Goal: Check status

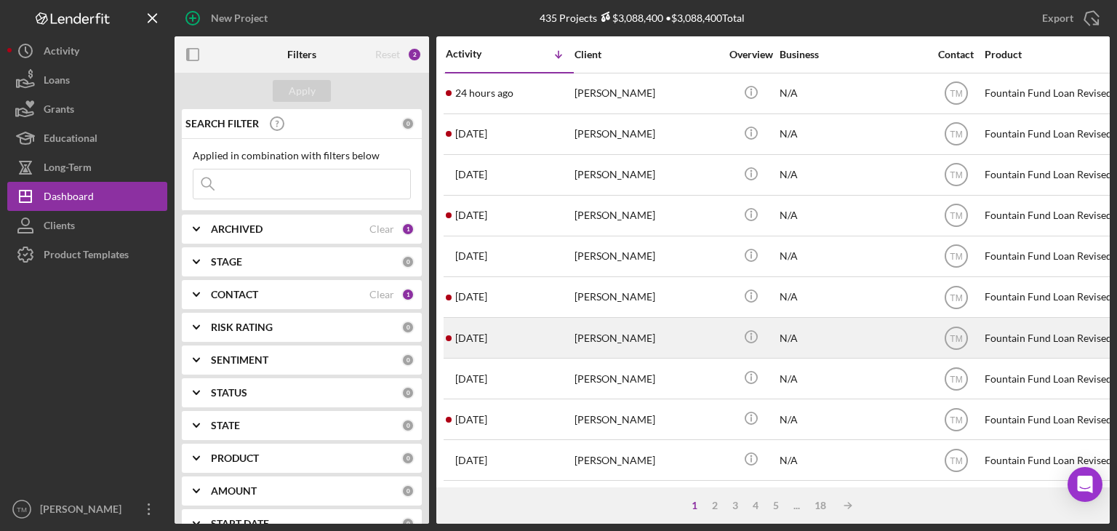
click at [614, 338] on div "[PERSON_NAME]" at bounding box center [647, 338] width 145 height 39
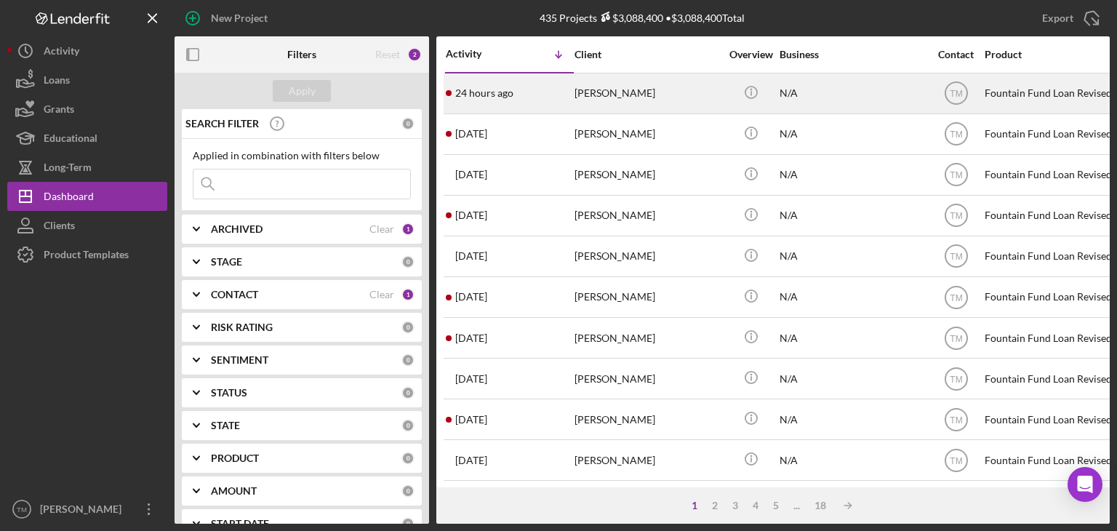
click at [586, 89] on div "[PERSON_NAME]" at bounding box center [647, 93] width 145 height 39
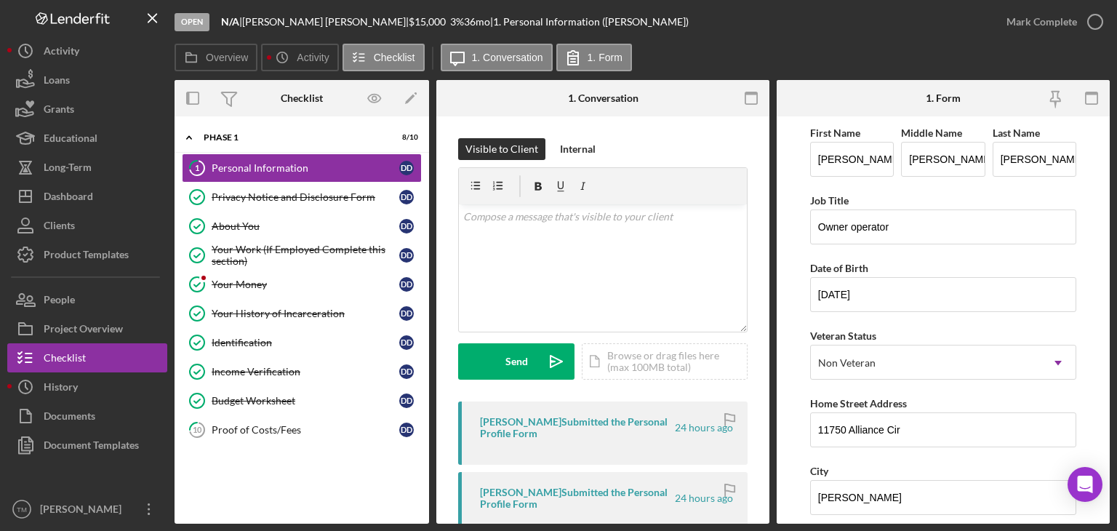
scroll to position [73, 0]
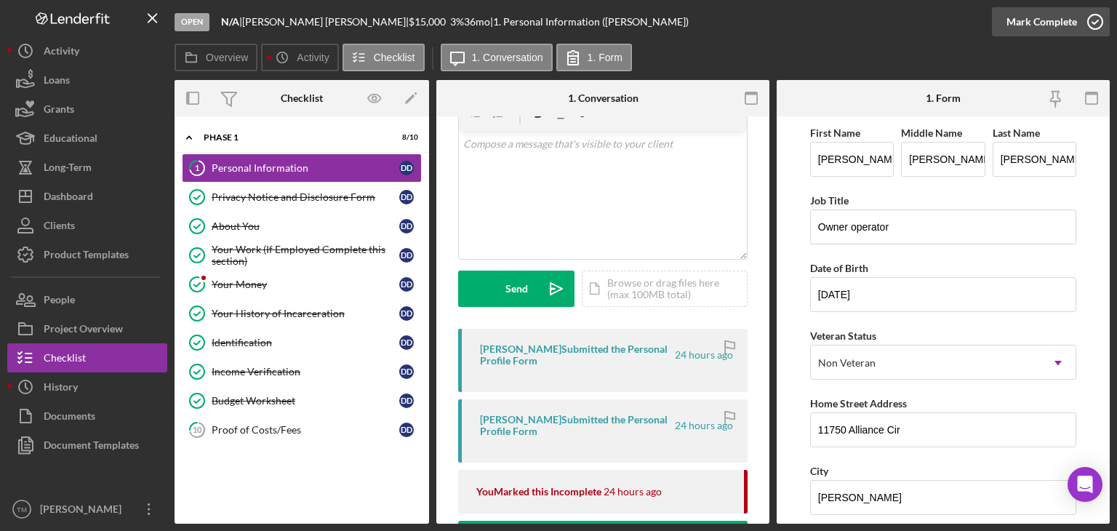
click at [1079, 18] on icon "button" at bounding box center [1095, 22] width 36 height 36
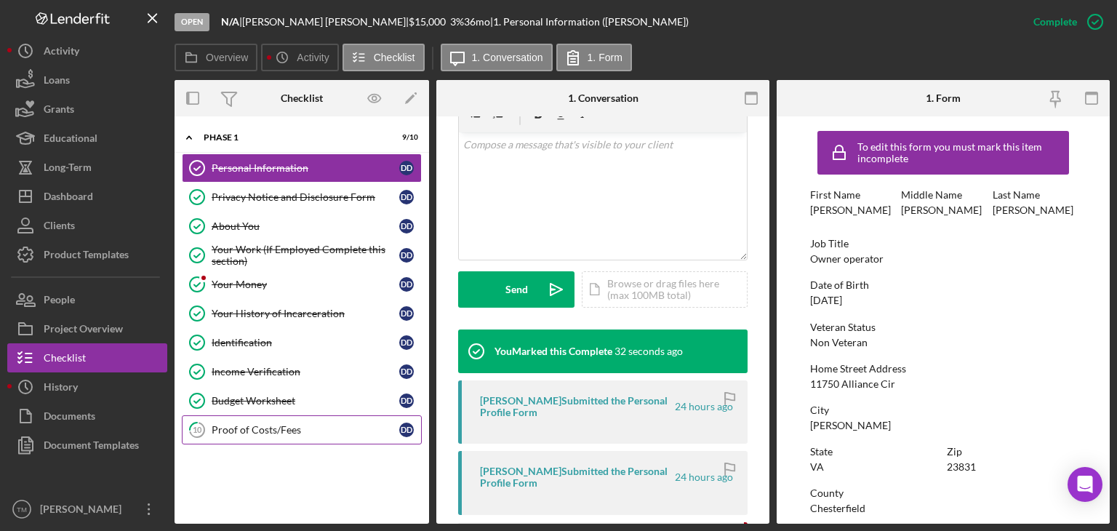
click at [259, 427] on div "Proof of Costs/Fees" at bounding box center [306, 430] width 188 height 12
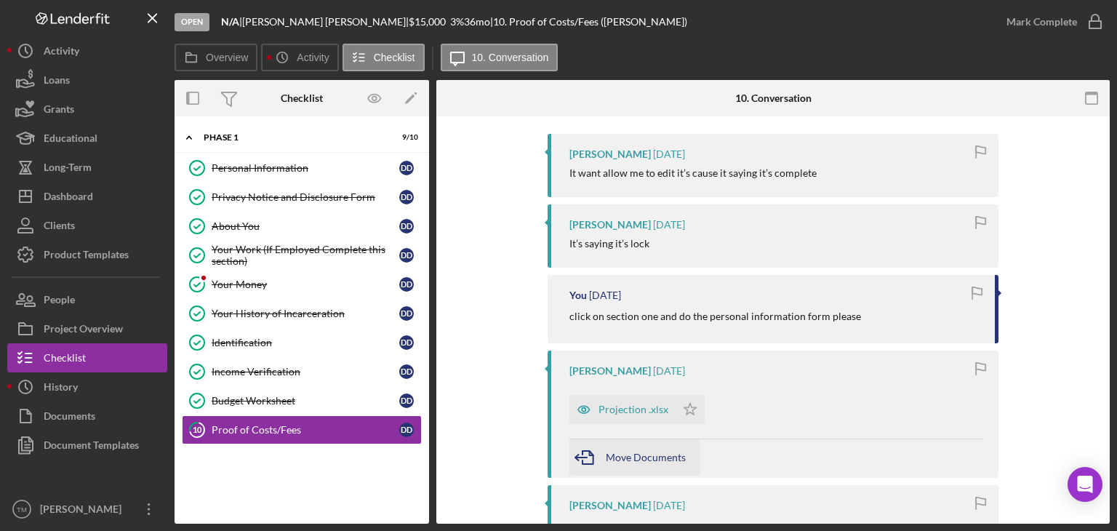
scroll to position [291, 0]
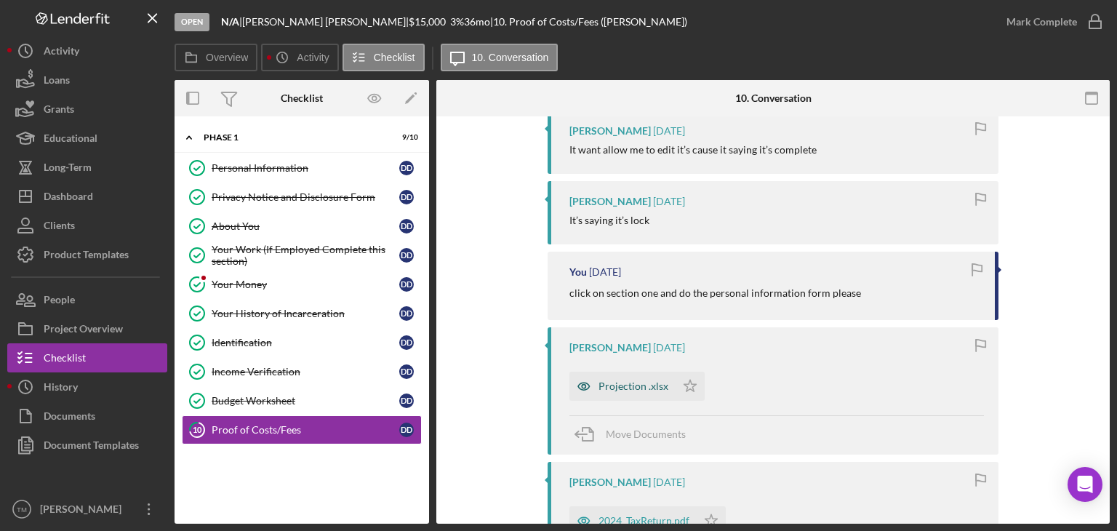
click at [616, 386] on div "Projection .xlsx" at bounding box center [634, 386] width 70 height 12
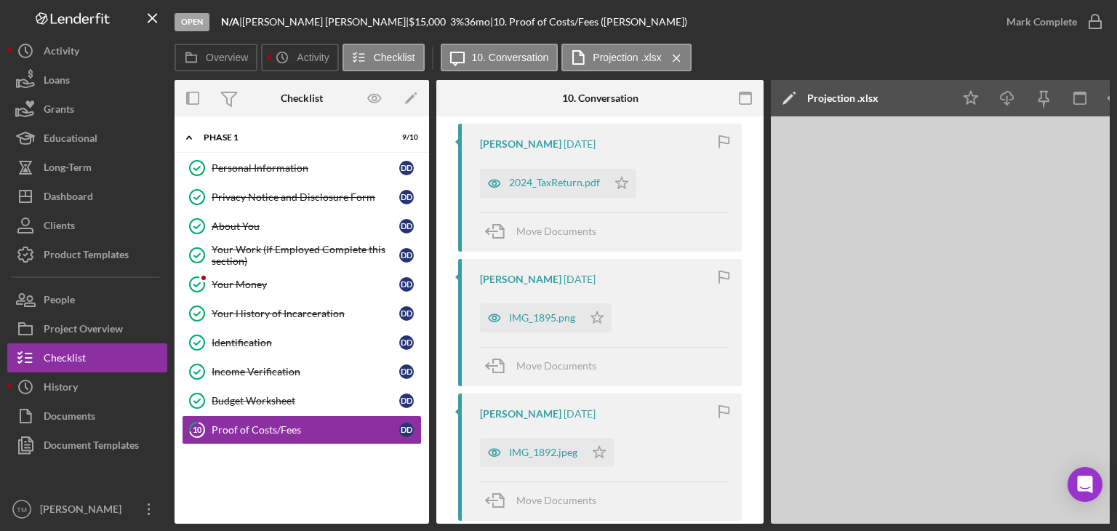
scroll to position [655, 0]
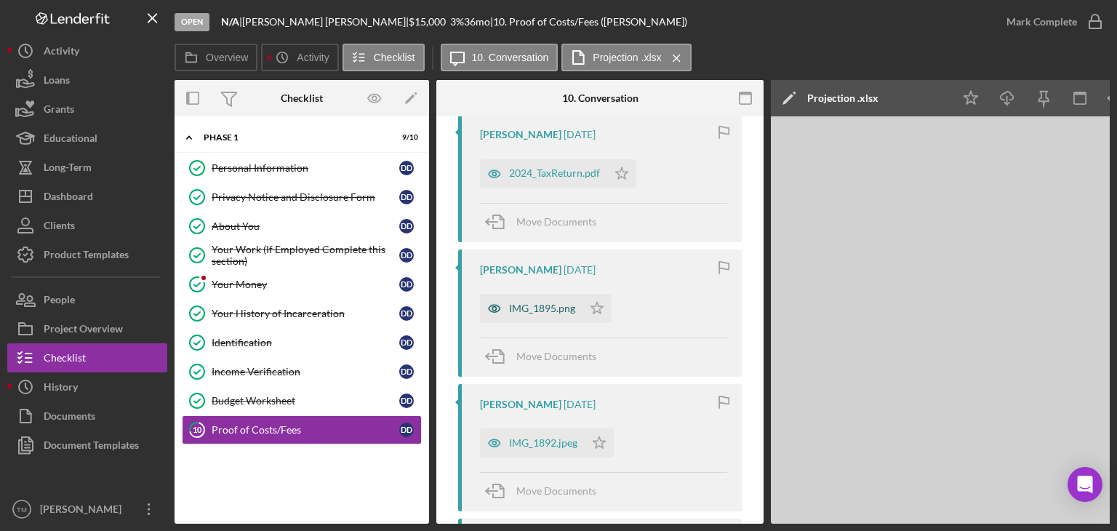
click at [547, 307] on div "IMG_1895.png" at bounding box center [542, 309] width 66 height 12
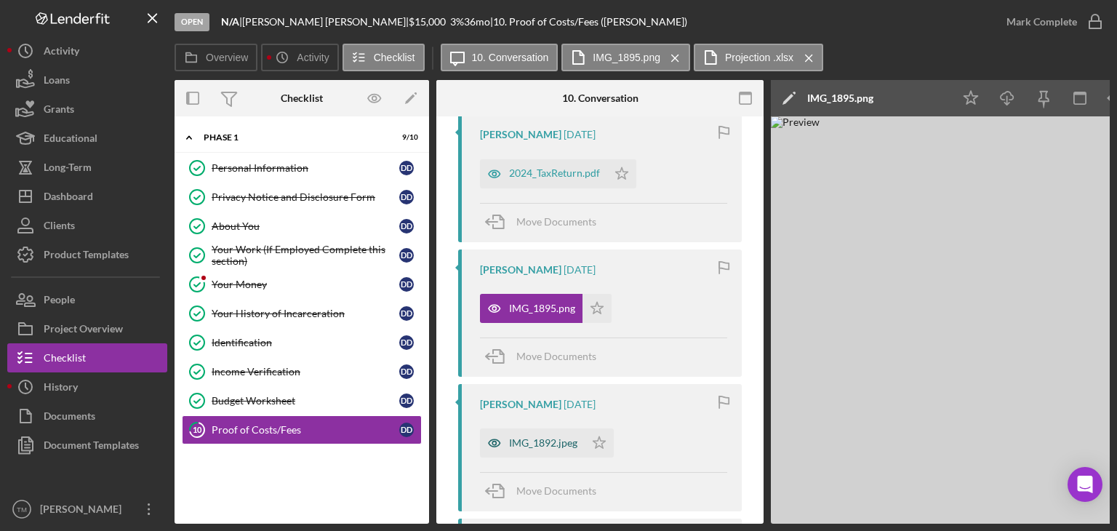
click at [546, 444] on div "IMG_1892.jpeg" at bounding box center [543, 443] width 68 height 12
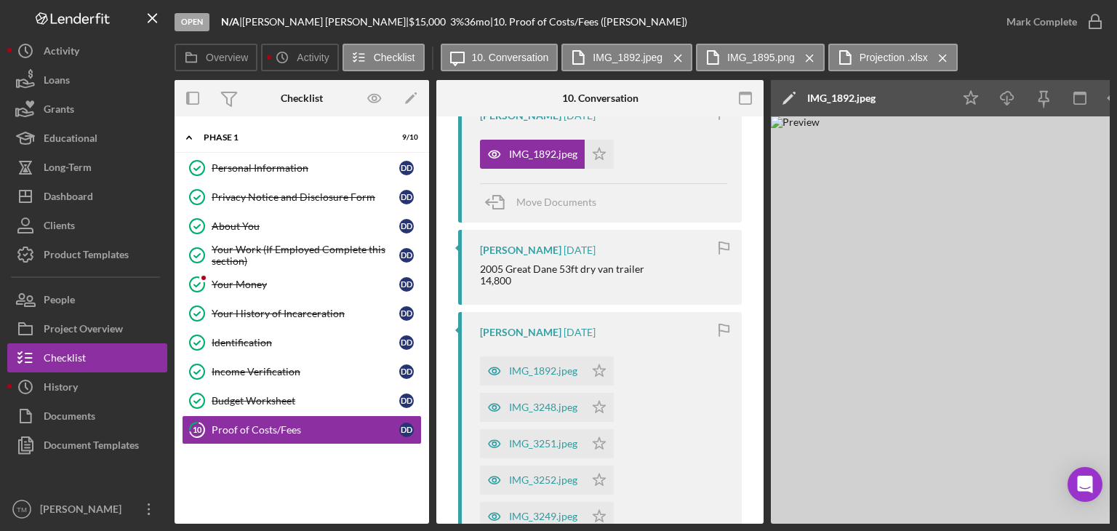
scroll to position [946, 0]
click at [520, 373] on div "IMG_1892.jpeg" at bounding box center [543, 369] width 68 height 12
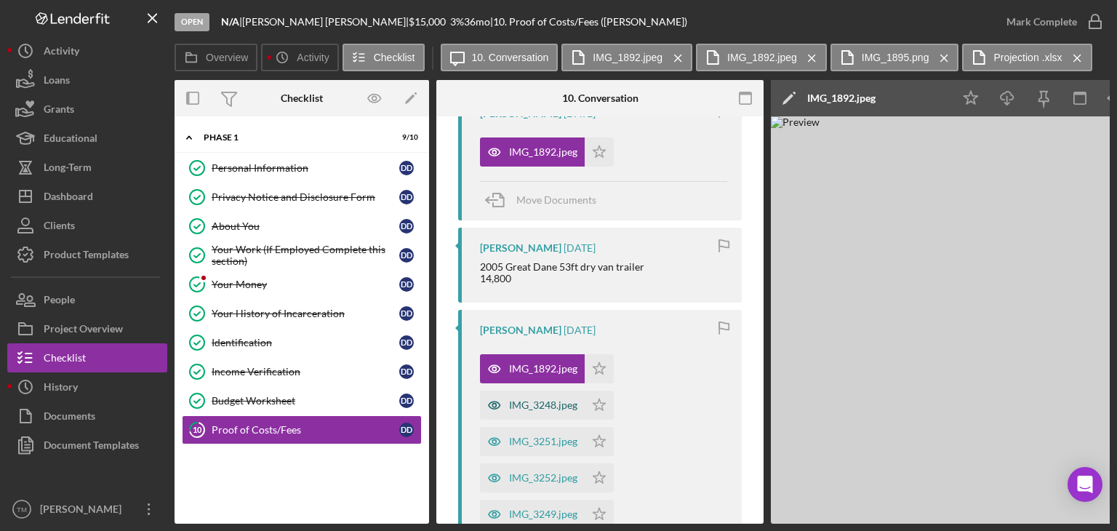
click at [537, 404] on div "IMG_3248.jpeg" at bounding box center [543, 405] width 68 height 12
click at [551, 440] on div "IMG_3251.jpeg" at bounding box center [543, 442] width 68 height 12
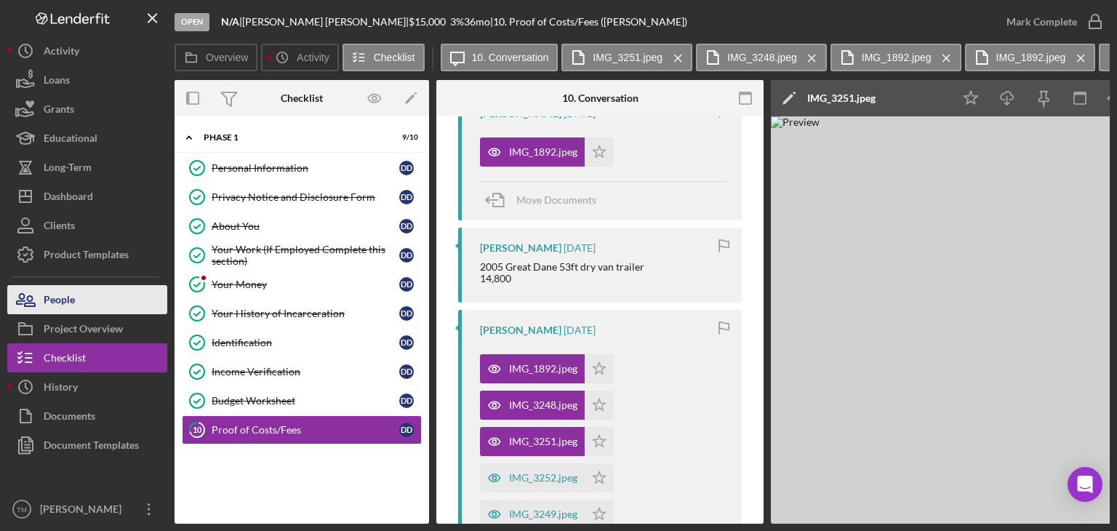
click at [64, 300] on div "People" at bounding box center [59, 301] width 31 height 33
